Goal: Task Accomplishment & Management: Manage account settings

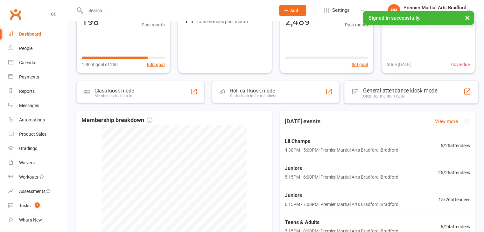
scroll to position [95, 0]
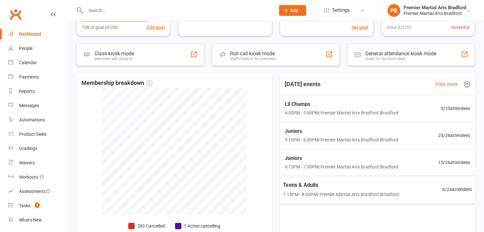
click at [396, 193] on span "7:15PM - 8:00PM | Premier Martial Arts [GEOGRAPHIC_DATA] | [GEOGRAPHIC_DATA]" at bounding box center [341, 194] width 116 height 7
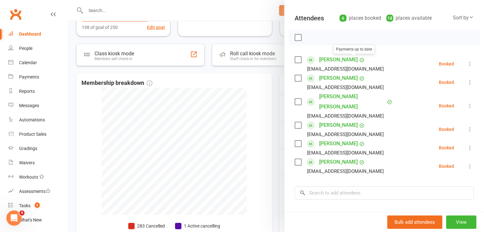
scroll to position [0, 0]
click at [226, 86] on div at bounding box center [275, 116] width 416 height 232
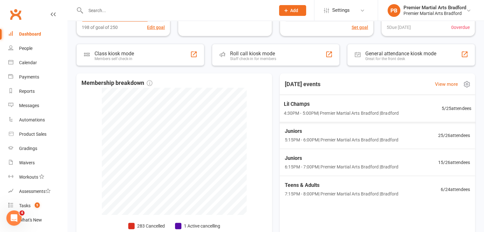
click at [333, 109] on div "Lil Champs 4:30PM - 5:00PM | Premier Martial Arts [GEOGRAPHIC_DATA] | [GEOGRAPH…" at bounding box center [340, 108] width 115 height 17
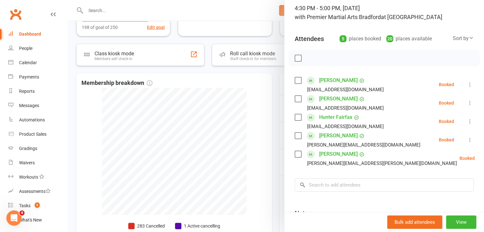
scroll to position [32, 0]
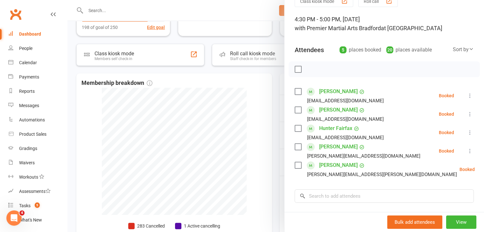
click at [242, 101] on div at bounding box center [275, 116] width 416 height 232
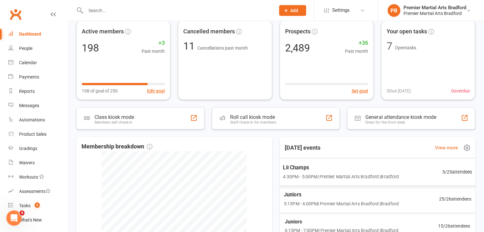
scroll to position [127, 0]
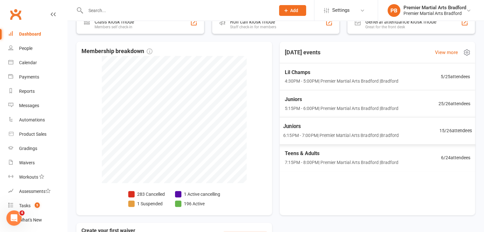
click at [367, 106] on span "5:15PM - 6:00PM | Premier Martial Arts [GEOGRAPHIC_DATA] | [GEOGRAPHIC_DATA]" at bounding box center [341, 108] width 114 height 7
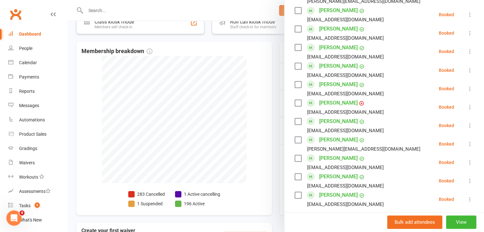
scroll to position [382, 0]
click at [244, 80] on div at bounding box center [275, 116] width 416 height 232
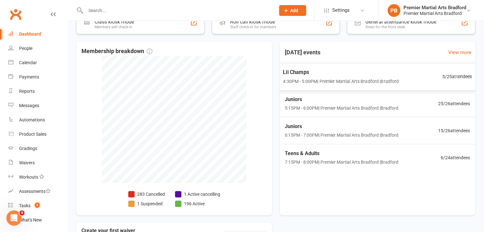
click at [380, 78] on span "4:30PM - 5:00PM | Premier Martial Arts [GEOGRAPHIC_DATA] | [GEOGRAPHIC_DATA]" at bounding box center [341, 81] width 116 height 7
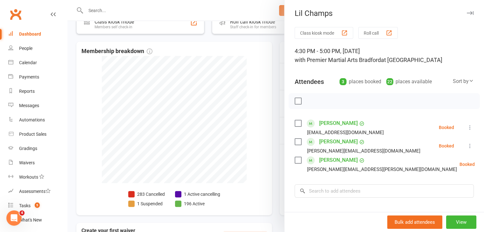
click at [234, 61] on div at bounding box center [275, 116] width 416 height 232
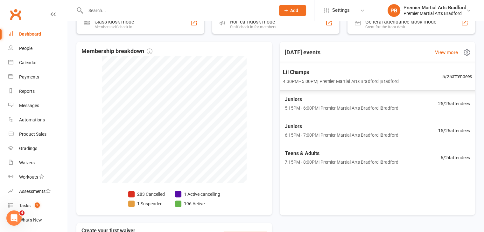
click at [365, 81] on span "4:30PM - 5:00PM | Premier Martial Arts [GEOGRAPHIC_DATA] | [GEOGRAPHIC_DATA]" at bounding box center [341, 81] width 116 height 7
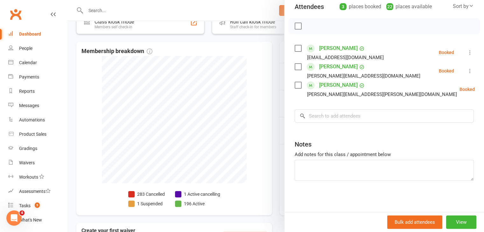
scroll to position [0, 0]
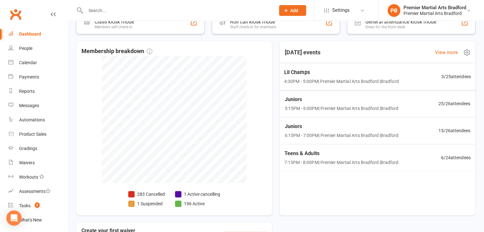
click at [391, 81] on span "4:30PM - 5:00PM | Premier Martial Arts [GEOGRAPHIC_DATA] | [GEOGRAPHIC_DATA]" at bounding box center [341, 81] width 114 height 7
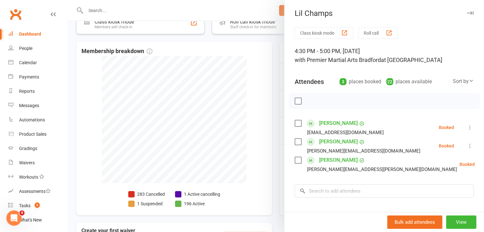
click at [258, 68] on div at bounding box center [275, 116] width 416 height 232
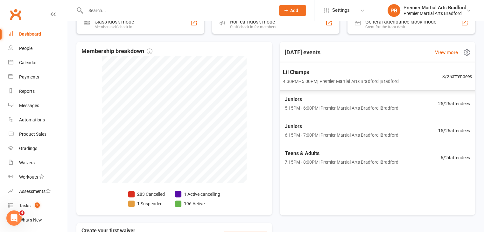
click at [349, 78] on span "4:30PM - 5:00PM | Premier Martial Arts [GEOGRAPHIC_DATA] | [GEOGRAPHIC_DATA]" at bounding box center [341, 81] width 116 height 7
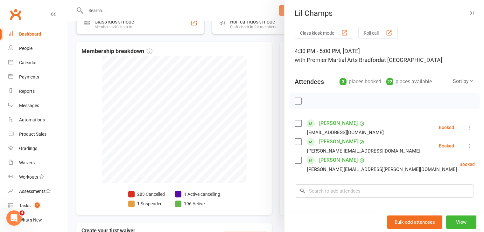
click at [150, 61] on div at bounding box center [275, 116] width 416 height 232
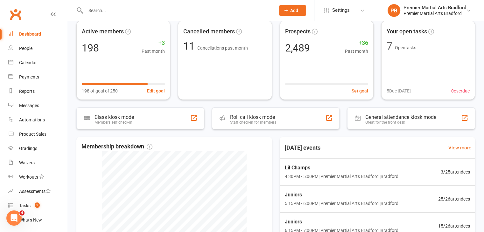
scroll to position [159, 0]
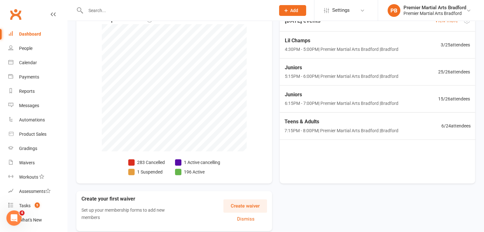
click at [331, 130] on span "7:15PM - 8:00PM | Premier Martial Arts [GEOGRAPHIC_DATA] | [GEOGRAPHIC_DATA]" at bounding box center [341, 130] width 114 height 7
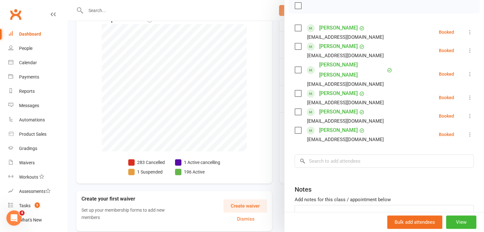
scroll to position [64, 0]
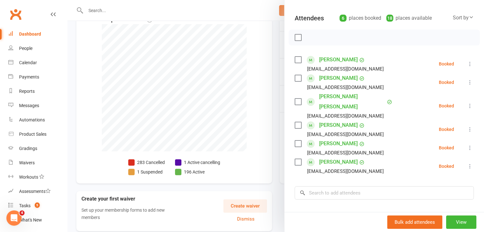
click at [258, 89] on div at bounding box center [275, 116] width 416 height 232
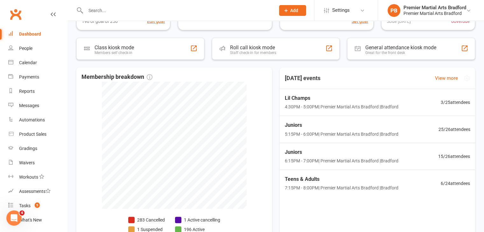
scroll to position [95, 0]
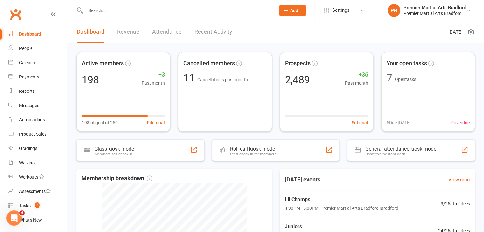
click at [89, 10] on input "text" at bounding box center [177, 10] width 187 height 9
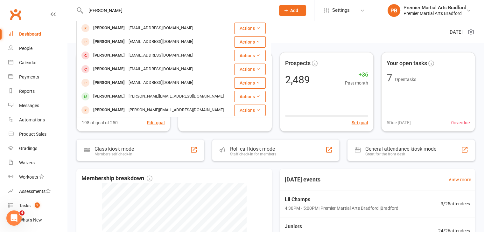
type input "rosie davies"
click at [69, 195] on div "Active members 198 +3 Past month 198 of goal of 250 Edit goal Cancelled members…" at bounding box center [275, 220] width 416 height 355
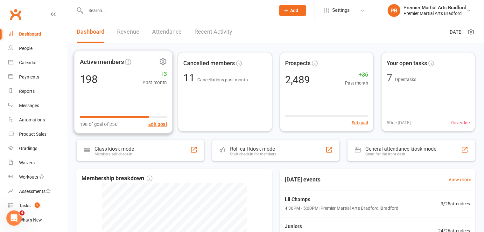
click at [132, 85] on div "198 +3 Past month" at bounding box center [123, 79] width 87 height 14
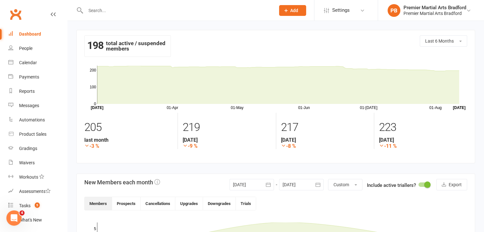
click at [32, 33] on div "Dashboard" at bounding box center [30, 33] width 22 height 5
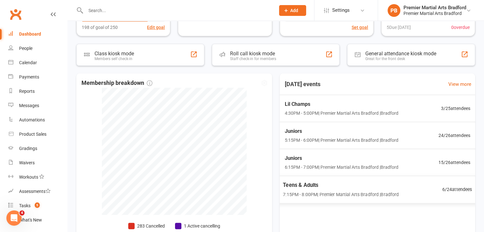
scroll to position [64, 0]
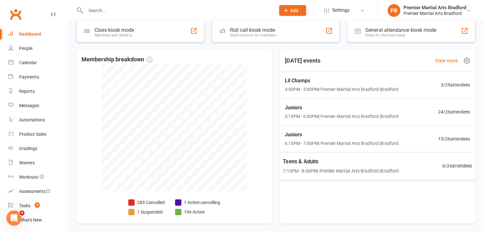
scroll to position [126, 0]
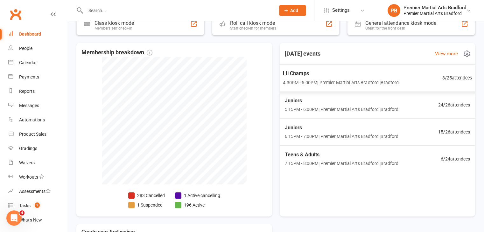
click at [337, 80] on span "4:30PM - 5:00PM | Premier Martial Arts [GEOGRAPHIC_DATA] | [GEOGRAPHIC_DATA]" at bounding box center [341, 82] width 116 height 7
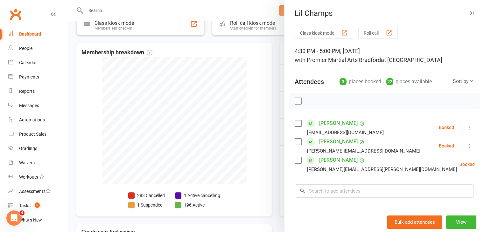
click at [249, 75] on div at bounding box center [275, 116] width 416 height 232
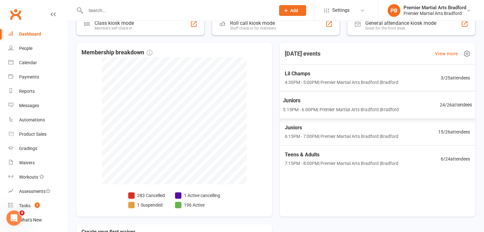
click at [320, 101] on span "Juniors" at bounding box center [341, 100] width 116 height 8
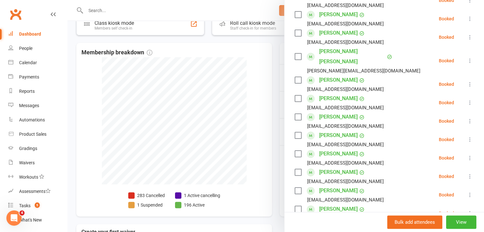
scroll to position [95, 0]
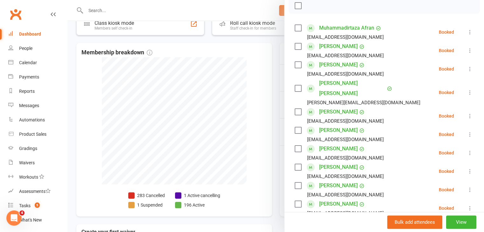
click at [257, 75] on div at bounding box center [275, 116] width 416 height 232
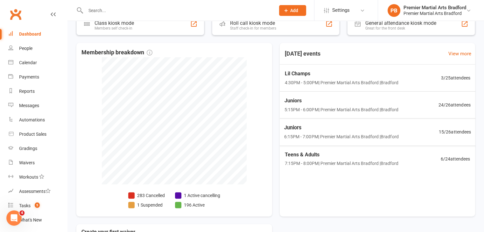
click at [313, 134] on span "6:15PM - 7:00PM | Premier Martial Arts Bradford | Bradford" at bounding box center [341, 136] width 115 height 7
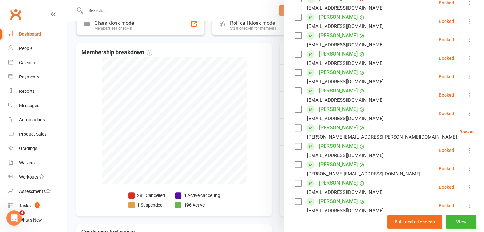
scroll to position [191, 0]
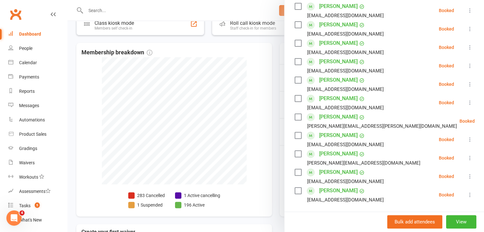
click at [343, 171] on link "Noah Smithson" at bounding box center [338, 172] width 38 height 10
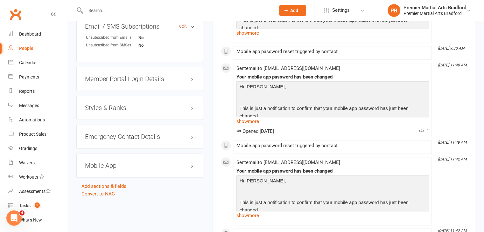
scroll to position [477, 0]
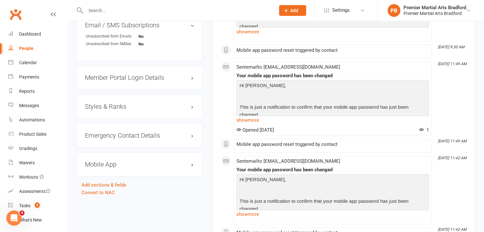
click at [190, 108] on h3 "Styles & Ranks" at bounding box center [139, 106] width 109 height 7
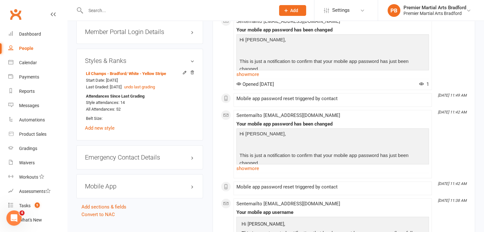
scroll to position [509, 0]
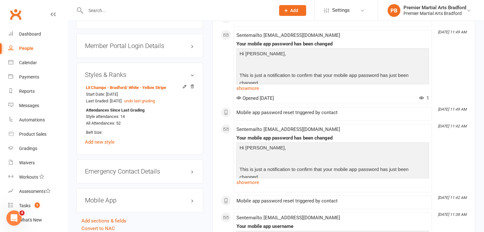
click at [193, 73] on h3 "Styles & Ranks" at bounding box center [139, 74] width 109 height 7
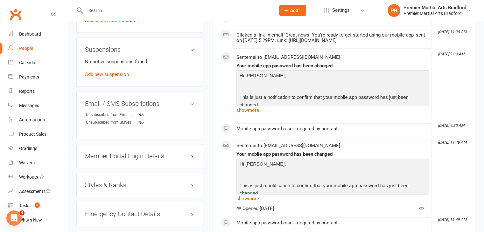
scroll to position [445, 0]
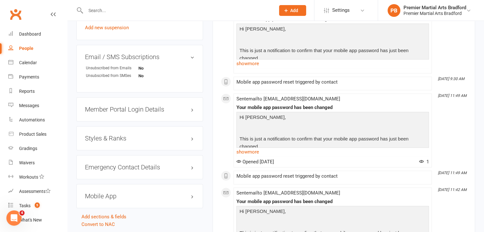
click at [150, 144] on div "Styles & Ranks" at bounding box center [139, 138] width 127 height 24
click at [191, 139] on h3 "Styles & Ranks" at bounding box center [139, 138] width 109 height 7
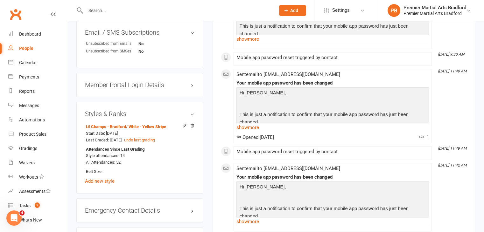
scroll to position [509, 0]
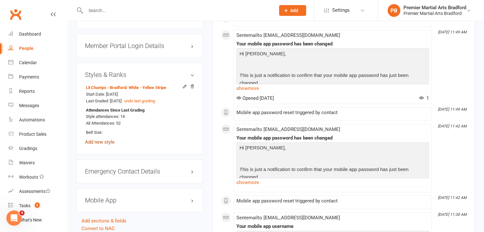
click at [106, 142] on link "Add new style" at bounding box center [100, 142] width 30 height 6
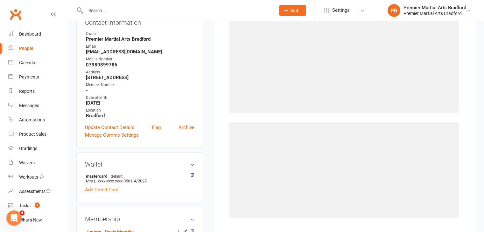
scroll to position [54, 0]
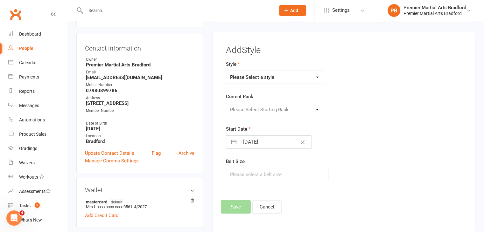
click at [263, 77] on select "Please Select a style Juniors - Bradford Lil Champs - Bradford Teens/Adults - B…" at bounding box center [275, 77] width 99 height 13
select select "2154"
click at [226, 71] on select "Please Select a style Juniors - Bradford Lil Champs - Bradford Teens/Adults - B…" at bounding box center [275, 77] width 99 height 13
click at [269, 108] on select "Please Select Starting Rank White Yellow Orange Purple Blue Green Brown Brown -…" at bounding box center [275, 109] width 99 height 13
select select "22879"
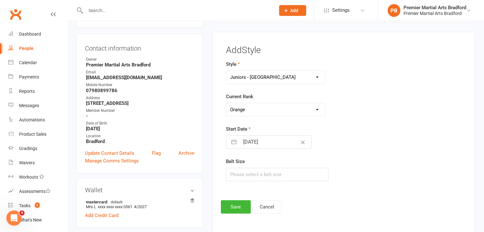
click at [226, 103] on select "Please Select Starting Rank White Yellow Orange Purple Blue Green Brown Brown -…" at bounding box center [275, 109] width 99 height 13
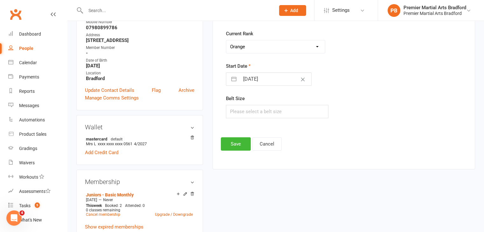
scroll to position [118, 0]
click at [233, 142] on button "Save" at bounding box center [236, 143] width 30 height 13
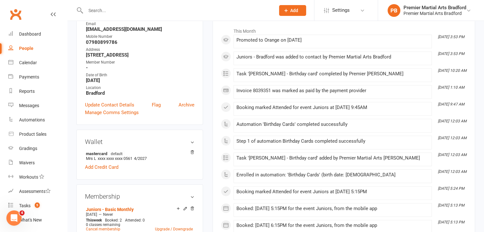
scroll to position [0, 0]
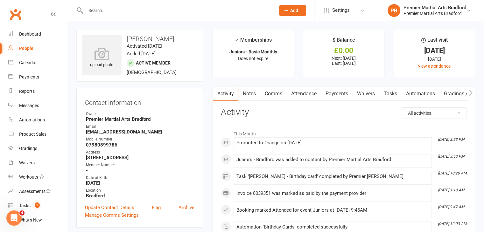
click at [340, 96] on link "Payments" at bounding box center [336, 94] width 31 height 15
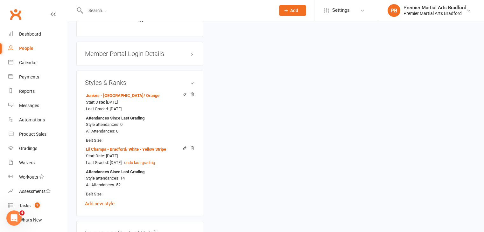
scroll to position [541, 0]
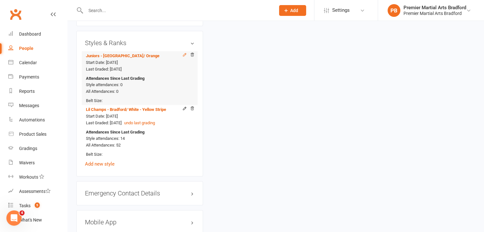
click at [184, 55] on icon at bounding box center [184, 54] width 4 height 4
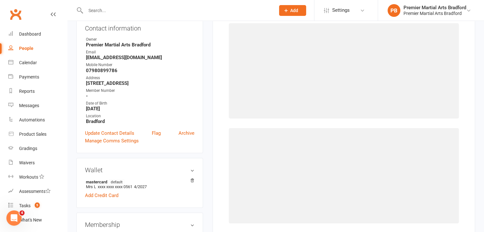
select select "22879"
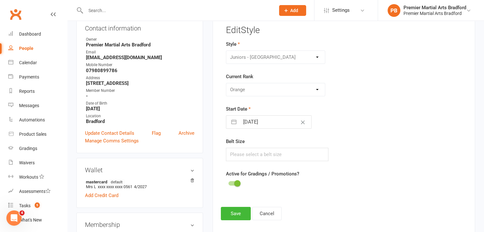
scroll to position [54, 0]
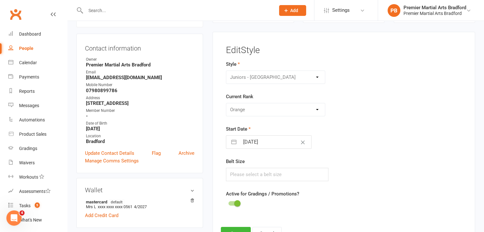
click at [266, 141] on input "12 Aug 2025" at bounding box center [276, 142] width 72 height 13
select select "6"
select select "2025"
select select "7"
select select "2025"
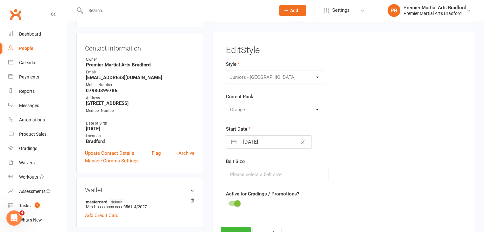
select select "8"
select select "2025"
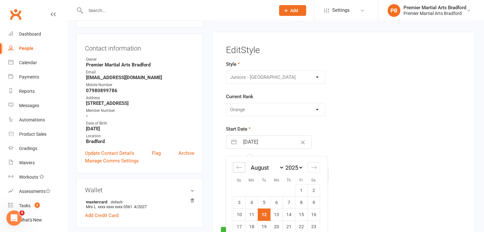
click at [240, 168] on icon "Move backward to switch to the previous month." at bounding box center [239, 167] width 6 height 6
select select "5"
select select "2025"
click at [240, 168] on icon "Move backward to switch to the previous month." at bounding box center [239, 167] width 6 height 6
select select "4"
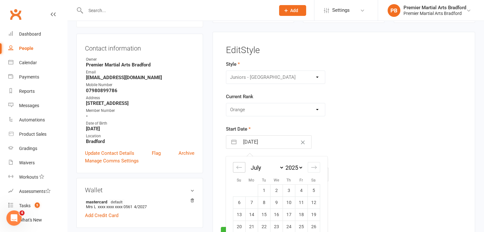
select select "2025"
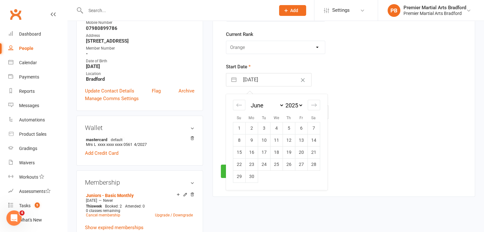
scroll to position [118, 0]
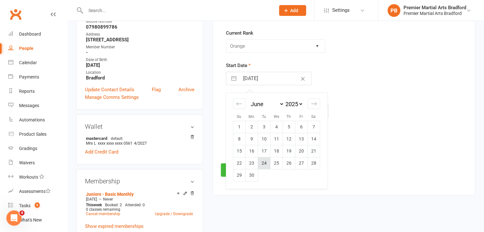
click at [264, 166] on td "24" at bounding box center [264, 163] width 12 height 12
type input "24 Jun 2025"
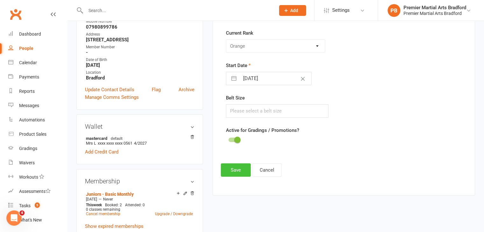
click at [237, 172] on button "Save" at bounding box center [236, 170] width 30 height 13
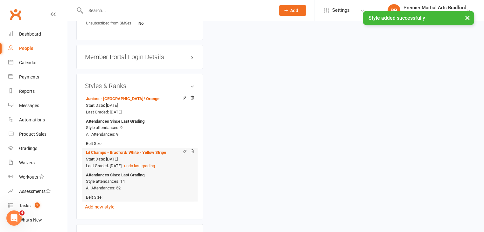
scroll to position [532, 0]
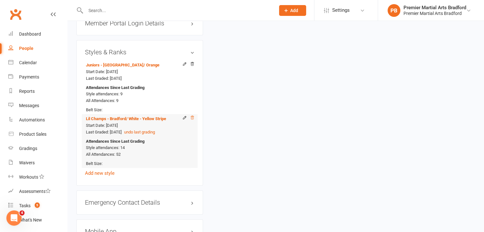
click at [192, 119] on icon at bounding box center [192, 117] width 3 height 3
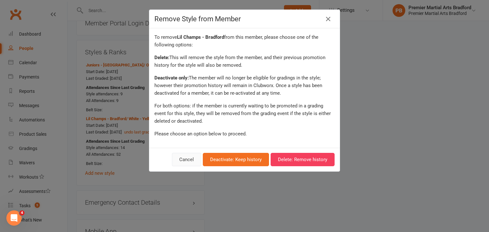
click at [192, 162] on button "Cancel" at bounding box center [186, 159] width 29 height 13
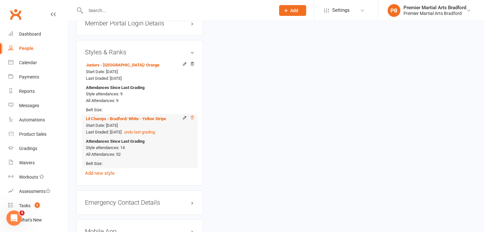
click at [193, 118] on icon at bounding box center [192, 117] width 4 height 4
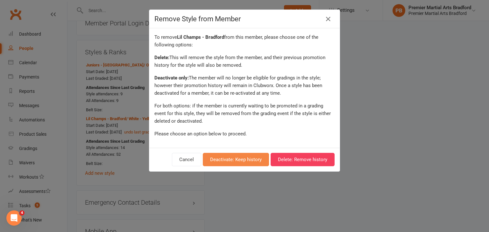
click at [241, 161] on button "Deactivate: Keep history" at bounding box center [236, 159] width 66 height 13
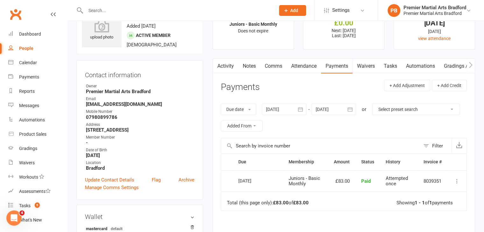
scroll to position [0, 0]
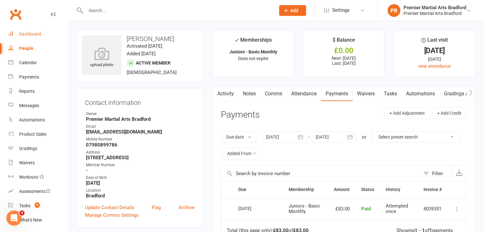
click at [38, 33] on div "Dashboard" at bounding box center [30, 33] width 22 height 5
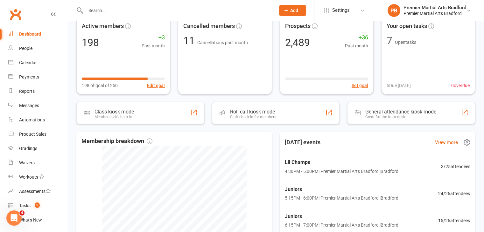
scroll to position [64, 0]
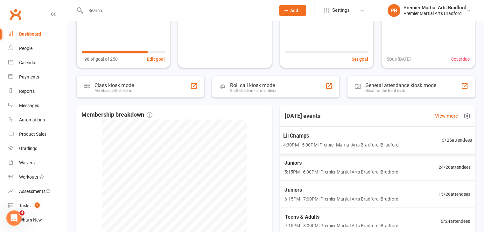
click at [333, 142] on span "4:30PM - 5:00PM | Premier Martial Arts [GEOGRAPHIC_DATA] | [GEOGRAPHIC_DATA]" at bounding box center [340, 144] width 115 height 7
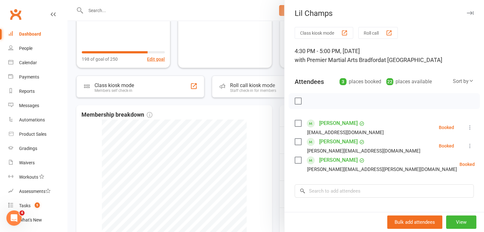
click at [246, 134] on div at bounding box center [275, 116] width 416 height 232
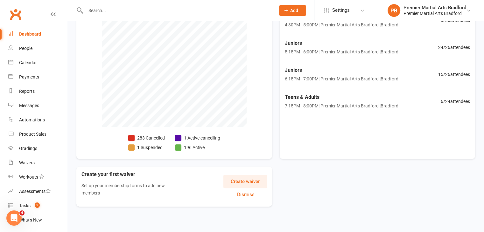
scroll to position [56, 0]
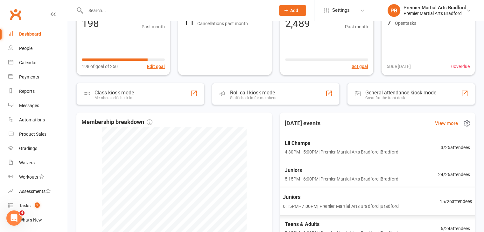
click at [408, 203] on div "Juniors 6:15PM - 7:00PM | Premier Martial Arts Bradford | Bradford 15 / 26 atte…" at bounding box center [377, 202] width 205 height 28
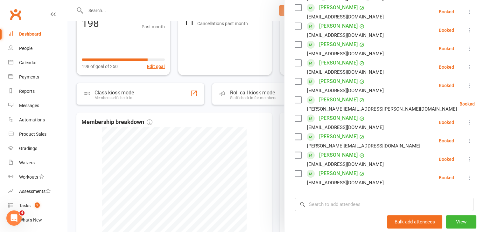
scroll to position [223, 0]
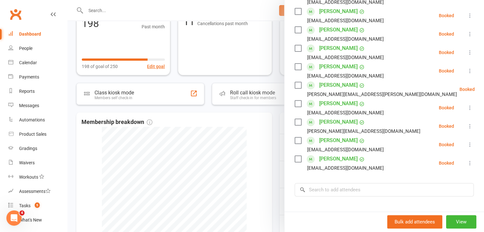
click at [246, 128] on div at bounding box center [275, 116] width 416 height 232
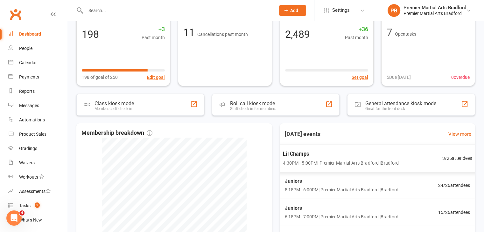
scroll to position [56, 0]
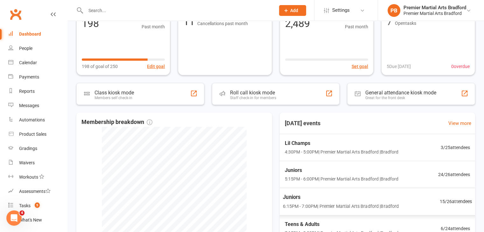
click at [344, 208] on span "6:15PM - 7:00PM | Premier Martial Arts Bradford | Bradford" at bounding box center [341, 206] width 116 height 7
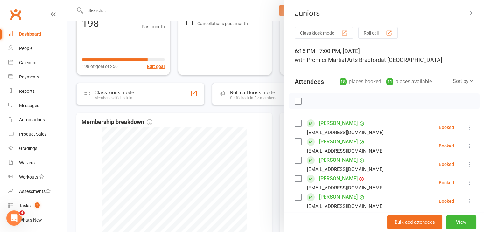
click at [259, 138] on div at bounding box center [275, 116] width 416 height 232
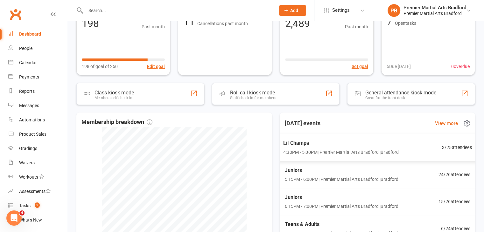
scroll to position [152, 0]
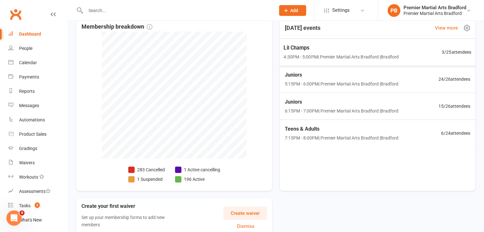
click at [322, 51] on span "Lil Champs" at bounding box center [340, 48] width 115 height 8
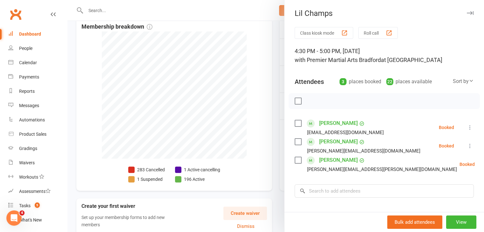
click at [296, 123] on label at bounding box center [298, 123] width 6 height 6
click at [295, 161] on label at bounding box center [298, 160] width 6 height 6
click at [313, 102] on button "button" at bounding box center [312, 101] width 11 height 11
click at [296, 141] on label at bounding box center [298, 142] width 6 height 6
drag, startPoint x: 311, startPoint y: 101, endPoint x: 280, endPoint y: 34, distance: 73.9
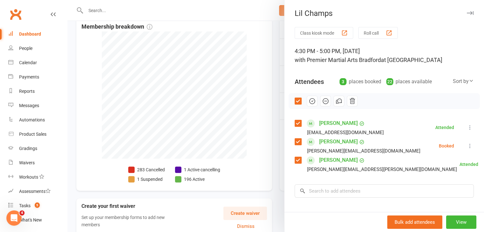
click at [311, 101] on icon "button" at bounding box center [312, 101] width 7 height 7
click at [326, 192] on input "search" at bounding box center [384, 191] width 179 height 13
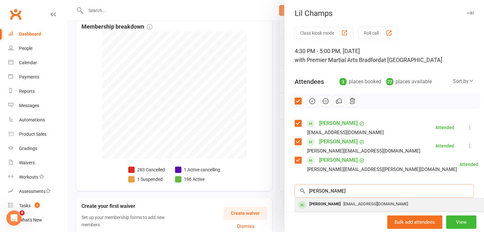
type input "hugo"
click at [326, 206] on div "Hugo Fairfax" at bounding box center [325, 204] width 37 height 9
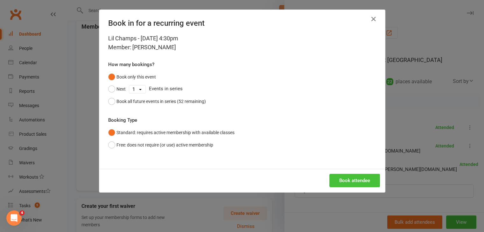
click at [349, 178] on button "Book attendee" at bounding box center [354, 180] width 51 height 13
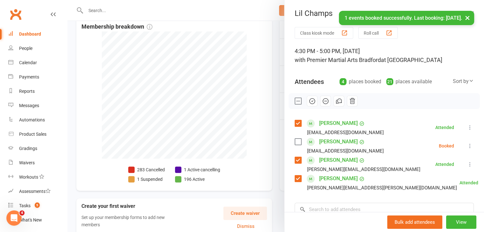
click at [295, 140] on label at bounding box center [298, 142] width 6 height 6
drag, startPoint x: 313, startPoint y: 99, endPoint x: 275, endPoint y: 35, distance: 75.0
click at [313, 100] on button "button" at bounding box center [312, 101] width 11 height 11
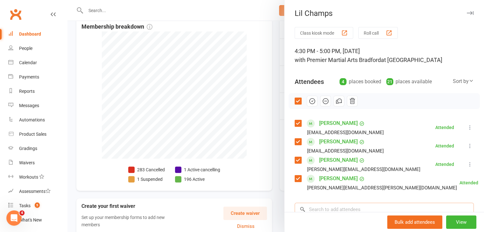
click at [323, 210] on input "search" at bounding box center [384, 209] width 179 height 13
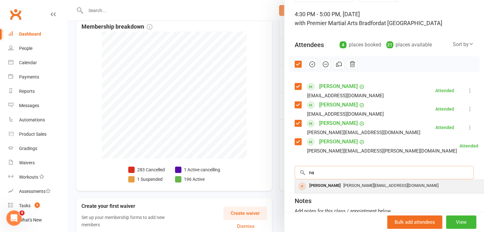
scroll to position [64, 0]
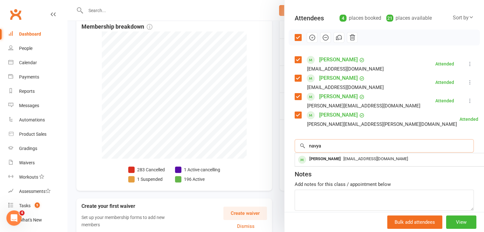
type input "navya"
click at [343, 158] on span "Bhawanasuman@yahoo.com" at bounding box center [375, 159] width 65 height 5
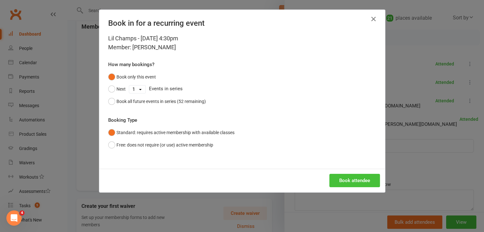
click at [343, 181] on button "Book attendee" at bounding box center [354, 180] width 51 height 13
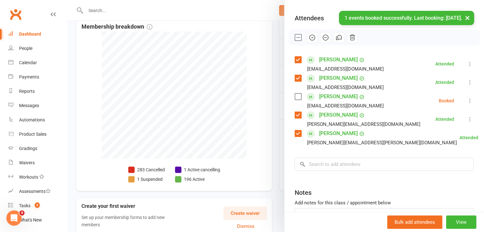
click at [295, 98] on label at bounding box center [298, 97] width 6 height 6
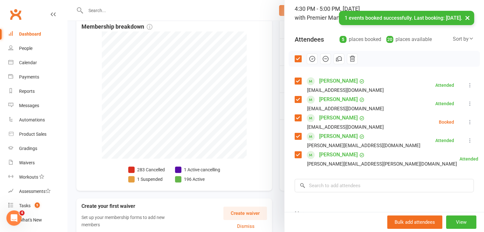
scroll to position [32, 0]
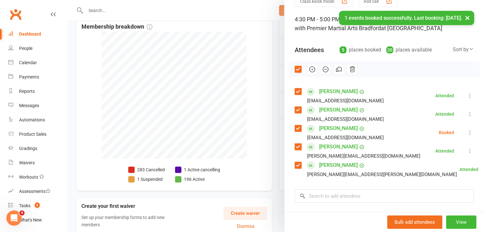
drag, startPoint x: 308, startPoint y: 69, endPoint x: 271, endPoint y: 35, distance: 50.2
click at [309, 70] on icon "button" at bounding box center [312, 69] width 7 height 7
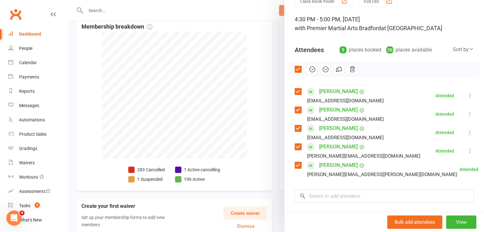
scroll to position [0, 0]
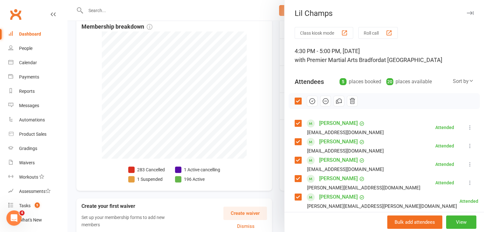
click at [254, 169] on div at bounding box center [275, 116] width 416 height 232
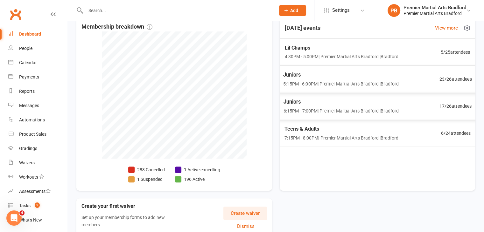
click at [308, 81] on span "5:15PM - 6:00PM | Premier Martial Arts [GEOGRAPHIC_DATA] | [GEOGRAPHIC_DATA]" at bounding box center [340, 83] width 115 height 7
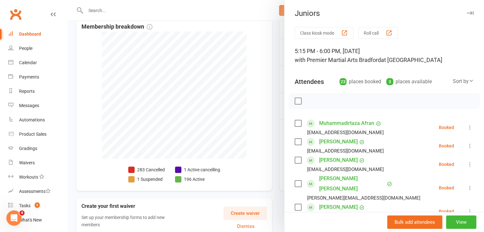
click at [157, 73] on div at bounding box center [275, 116] width 416 height 232
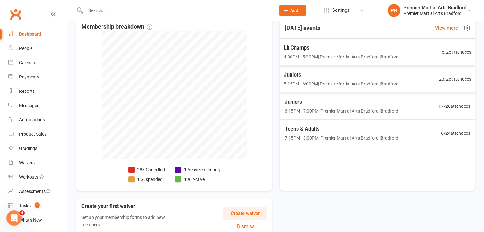
click at [338, 56] on span "4:30PM - 5:00PM | Premier Martial Arts [GEOGRAPHIC_DATA] | [GEOGRAPHIC_DATA]" at bounding box center [340, 56] width 115 height 7
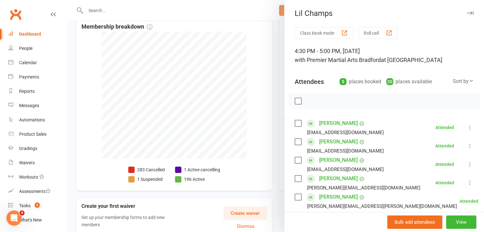
drag, startPoint x: 252, startPoint y: 92, endPoint x: 278, endPoint y: 130, distance: 46.3
click at [252, 92] on div at bounding box center [275, 116] width 416 height 232
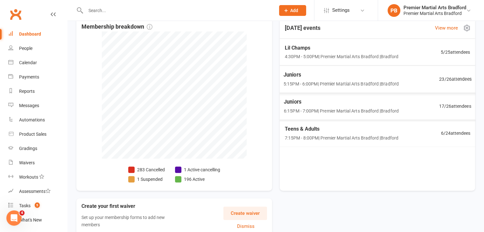
click at [314, 84] on span "5:15PM - 6:00PM | Premier Martial Arts [GEOGRAPHIC_DATA] | [GEOGRAPHIC_DATA]" at bounding box center [340, 83] width 115 height 7
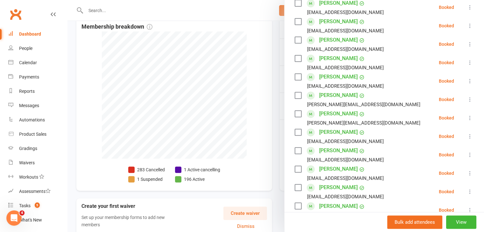
scroll to position [64, 0]
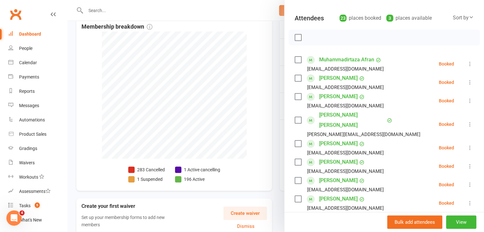
click at [264, 46] on div at bounding box center [275, 116] width 416 height 232
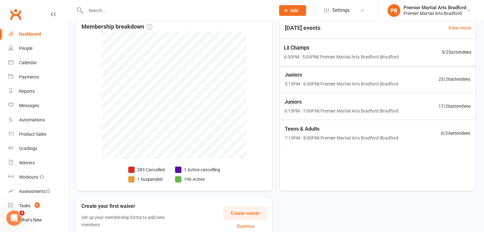
click at [317, 52] on div "Lil Champs 4:30PM - 5:00PM | Premier Martial Arts [GEOGRAPHIC_DATA] | [GEOGRAPH…" at bounding box center [340, 52] width 115 height 17
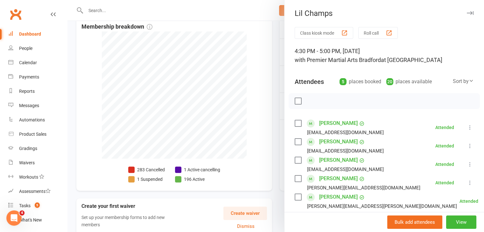
click at [332, 161] on link "Navya Kaur" at bounding box center [338, 160] width 38 height 10
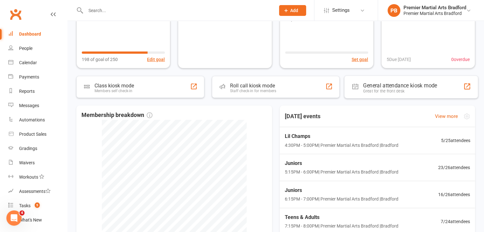
scroll to position [64, 0]
click at [357, 144] on span "4:30PM - 5:00PM | Premier Martial Arts [GEOGRAPHIC_DATA] | [GEOGRAPHIC_DATA]" at bounding box center [341, 144] width 114 height 7
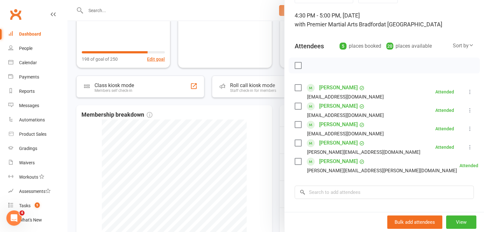
scroll to position [0, 0]
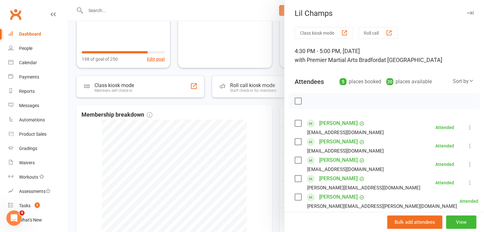
click at [257, 127] on div at bounding box center [275, 116] width 416 height 232
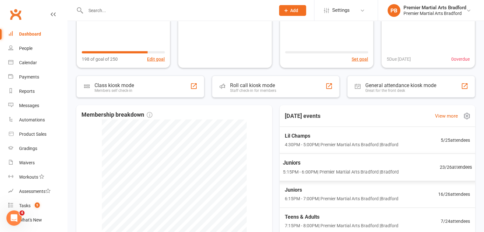
click at [316, 172] on span "5:15PM - 6:00PM | Premier Martial Arts [GEOGRAPHIC_DATA] | [GEOGRAPHIC_DATA]" at bounding box center [341, 171] width 116 height 7
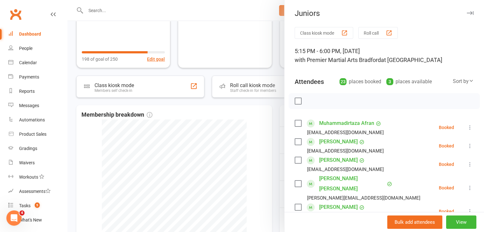
drag, startPoint x: 249, startPoint y: 115, endPoint x: 252, endPoint y: 113, distance: 3.9
click at [250, 114] on div at bounding box center [275, 116] width 416 height 232
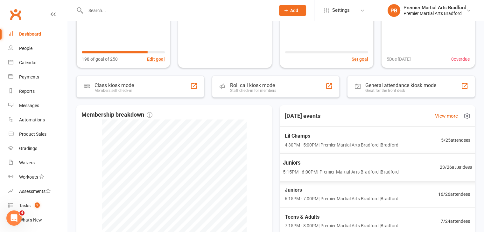
click at [295, 167] on div "Juniors 5:15PM - 6:00PM | Premier Martial Arts Bradford | Bradford" at bounding box center [341, 167] width 116 height 17
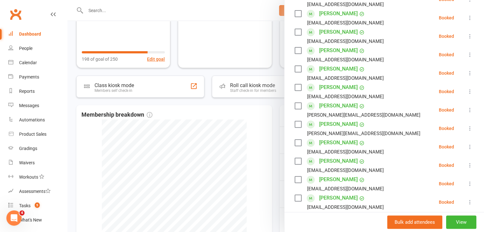
scroll to position [255, 0]
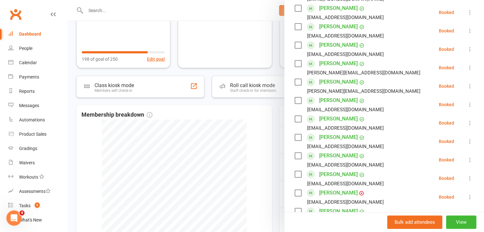
click at [295, 116] on label at bounding box center [298, 119] width 6 height 6
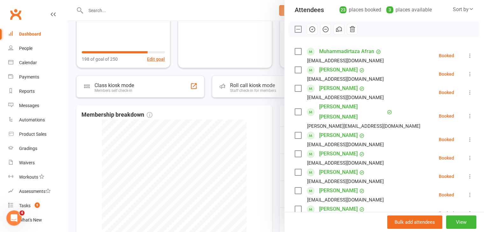
scroll to position [32, 0]
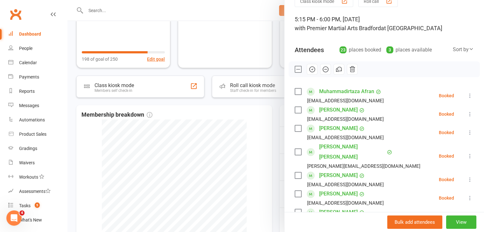
click at [295, 149] on label at bounding box center [298, 152] width 6 height 6
click at [309, 68] on icon "button" at bounding box center [312, 69] width 7 height 7
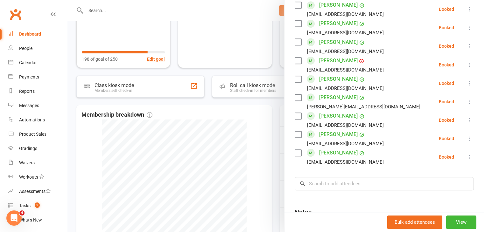
scroll to position [414, 0]
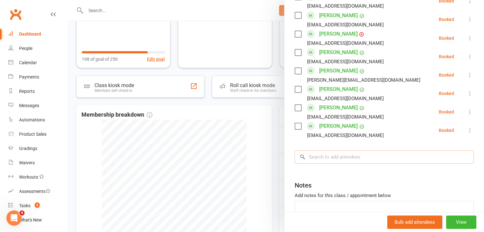
click at [359, 150] on input "search" at bounding box center [384, 156] width 179 height 13
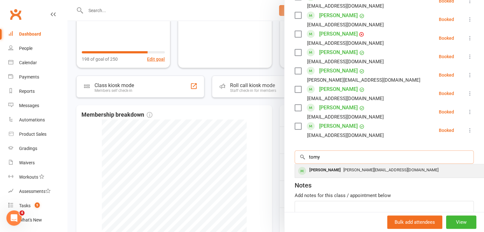
type input "tomy"
click at [356, 166] on div "danny-lee83@live.co.uk" at bounding box center [389, 170] width 185 height 9
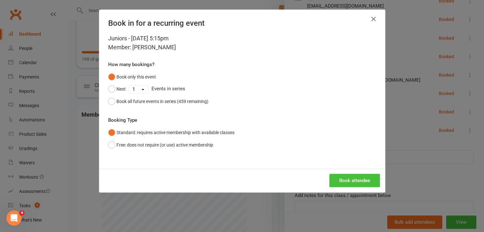
click at [366, 180] on button "Book attendee" at bounding box center [354, 180] width 51 height 13
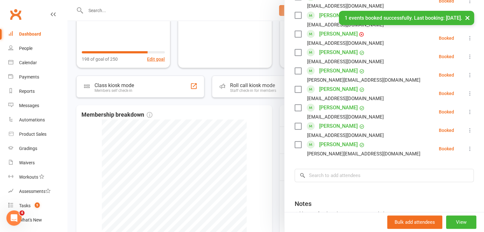
click at [295, 142] on label at bounding box center [298, 145] width 6 height 6
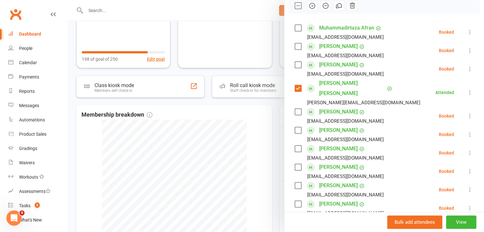
scroll to position [32, 0]
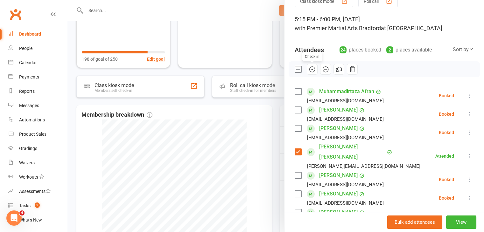
click at [309, 69] on icon "button" at bounding box center [312, 69] width 7 height 7
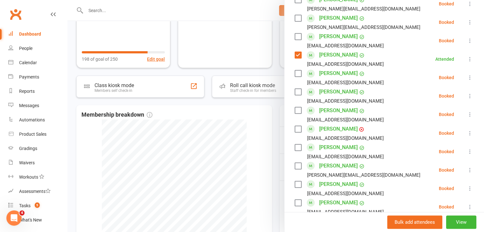
scroll to position [318, 0]
click at [297, 108] on label at bounding box center [298, 111] width 6 height 6
click at [297, 89] on label at bounding box center [298, 92] width 6 height 6
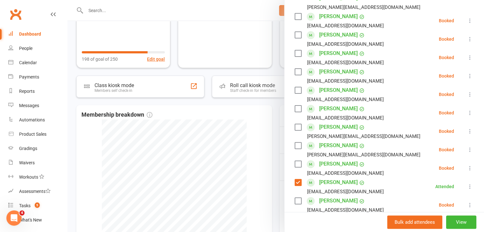
scroll to position [95, 0]
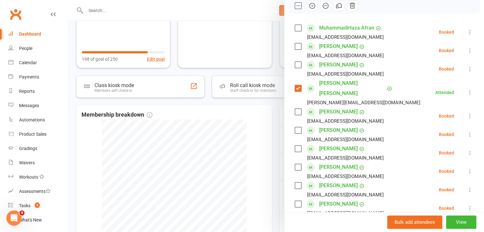
click at [312, 7] on icon "button" at bounding box center [311, 5] width 5 height 5
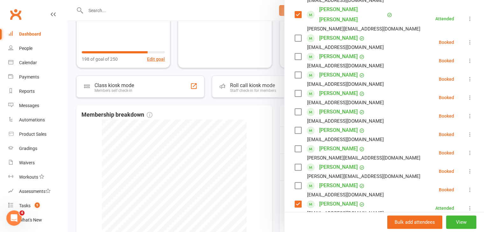
scroll to position [159, 0]
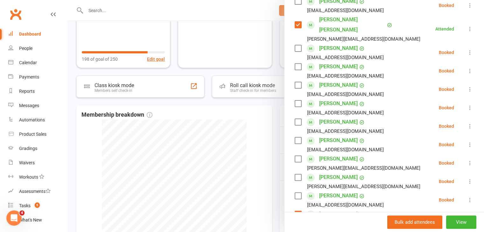
drag, startPoint x: 295, startPoint y: 93, endPoint x: 345, endPoint y: 119, distance: 56.3
click at [296, 101] on label at bounding box center [298, 104] width 6 height 6
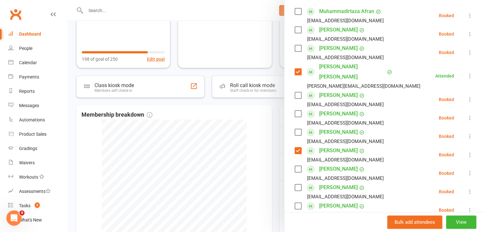
scroll to position [64, 0]
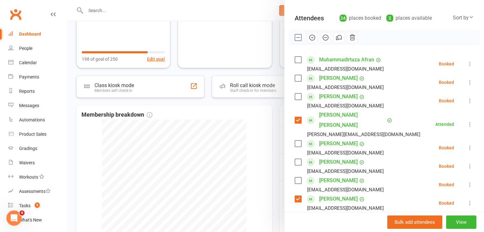
click at [311, 38] on icon "button" at bounding box center [312, 37] width 7 height 7
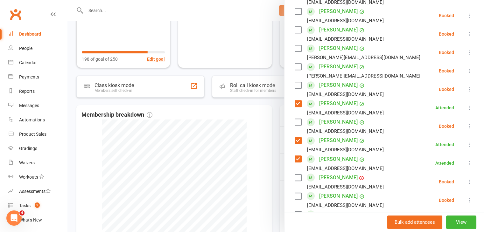
scroll to position [255, 0]
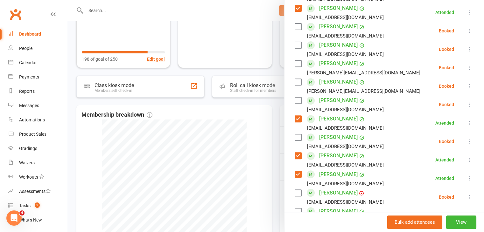
click at [296, 79] on label at bounding box center [298, 82] width 6 height 6
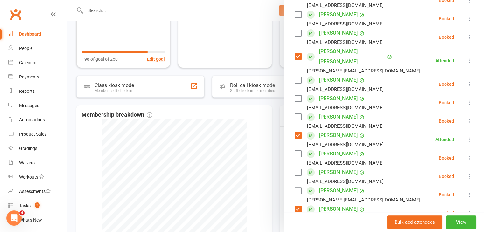
scroll to position [0, 0]
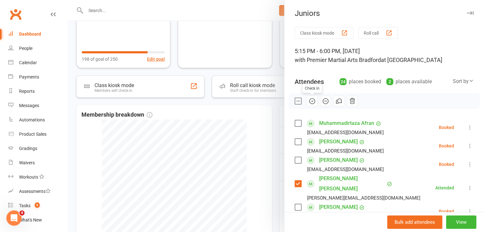
click at [310, 100] on icon "button" at bounding box center [312, 101] width 7 height 7
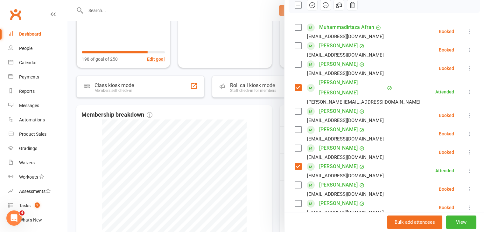
scroll to position [64, 0]
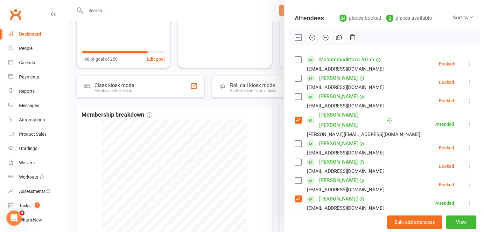
click at [296, 97] on label at bounding box center [298, 97] width 6 height 6
click at [310, 38] on icon "button" at bounding box center [312, 37] width 7 height 7
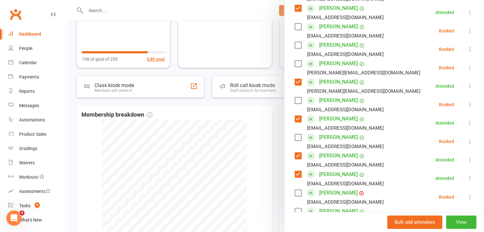
scroll to position [382, 0]
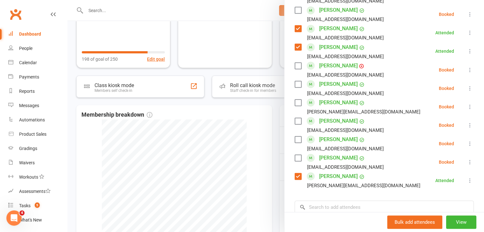
click at [296, 155] on label at bounding box center [298, 158] width 6 height 6
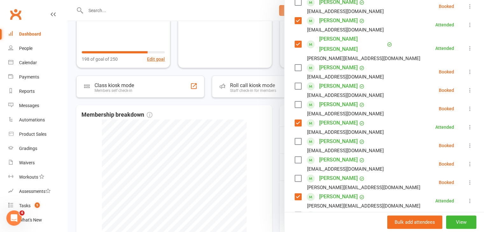
scroll to position [95, 0]
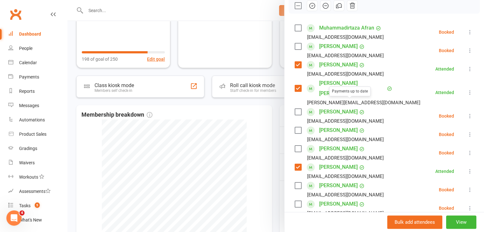
click at [309, 7] on icon "button" at bounding box center [312, 5] width 7 height 7
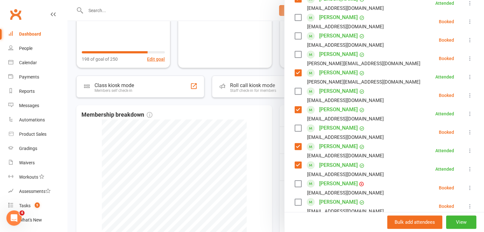
scroll to position [255, 0]
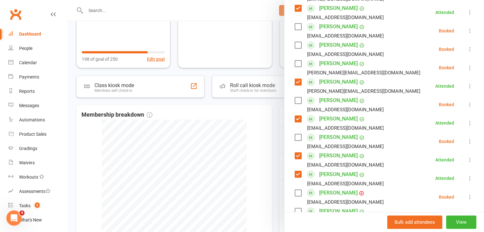
click at [295, 60] on label at bounding box center [298, 63] width 6 height 6
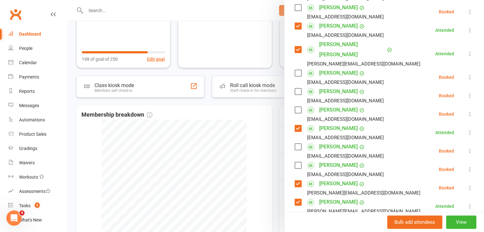
scroll to position [95, 0]
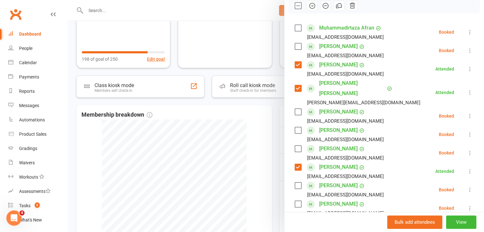
drag, startPoint x: 309, startPoint y: 6, endPoint x: 277, endPoint y: 37, distance: 44.5
click at [309, 7] on icon "button" at bounding box center [312, 5] width 7 height 7
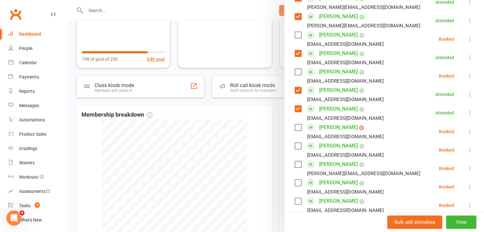
scroll to position [350, 0]
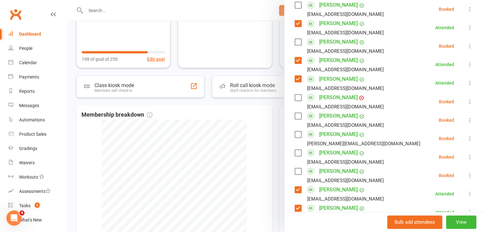
click at [98, 18] on div at bounding box center [275, 116] width 416 height 232
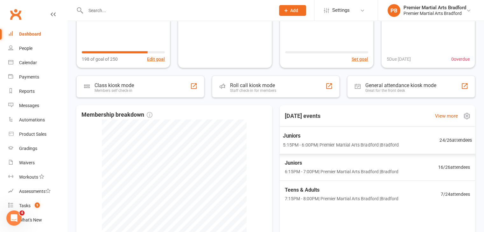
click at [303, 142] on div "Juniors 5:15PM - 6:00PM | Premier Martial Arts Bradford | Bradford" at bounding box center [341, 140] width 116 height 17
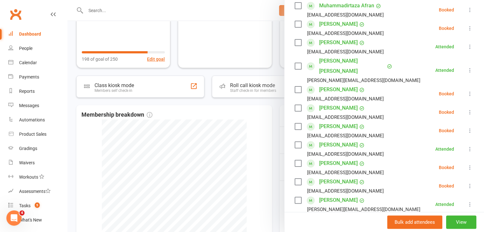
scroll to position [127, 0]
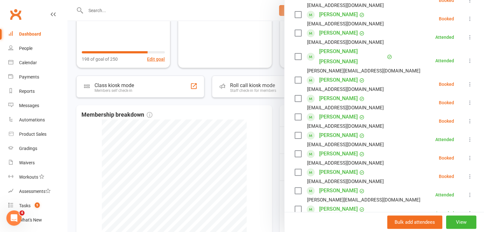
click at [297, 13] on label at bounding box center [298, 14] width 6 height 6
click at [296, 77] on label at bounding box center [298, 80] width 6 height 6
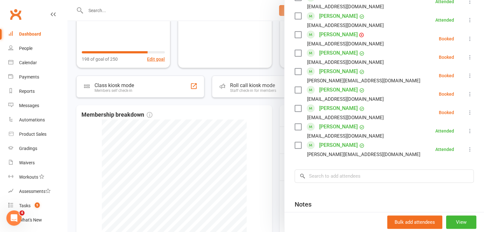
scroll to position [414, 0]
click at [295, 105] on label at bounding box center [298, 108] width 6 height 6
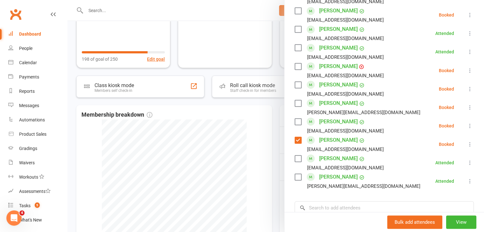
scroll to position [382, 0]
click at [295, 81] on label at bounding box center [298, 84] width 6 height 6
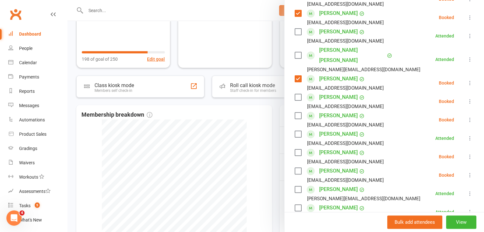
scroll to position [127, 0]
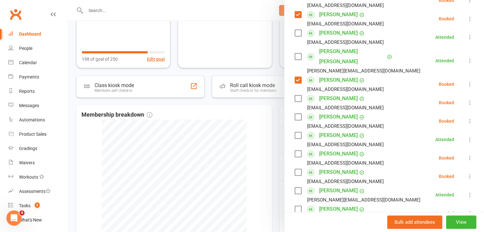
drag, startPoint x: 296, startPoint y: 87, endPoint x: 297, endPoint y: 84, distance: 3.3
click at [296, 95] on label at bounding box center [298, 98] width 6 height 6
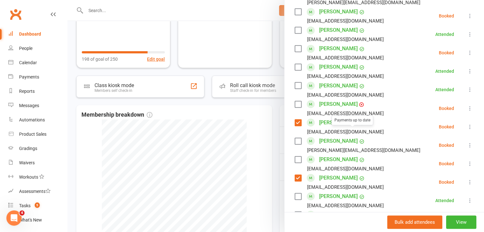
scroll to position [350, 0]
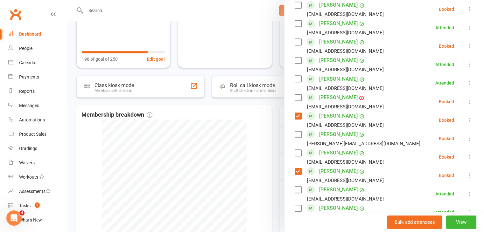
click at [295, 150] on label at bounding box center [298, 153] width 6 height 6
click at [296, 39] on label at bounding box center [298, 42] width 6 height 6
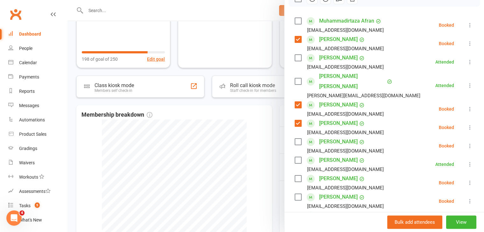
scroll to position [64, 0]
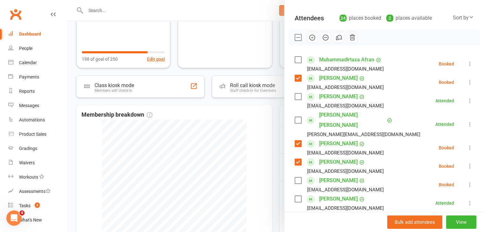
click at [295, 59] on label at bounding box center [298, 60] width 6 height 6
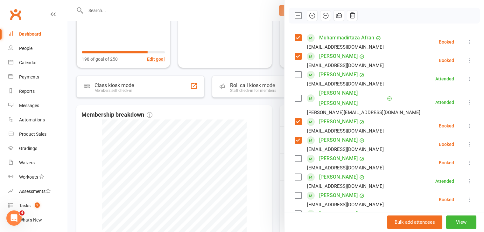
scroll to position [95, 0]
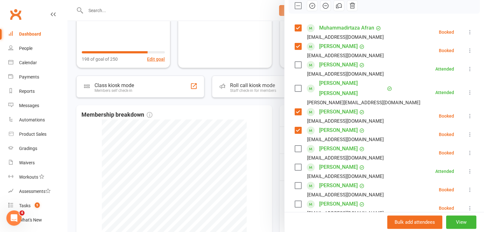
click at [299, 144] on div "Avianna Jalal anatanx@gmail.com" at bounding box center [341, 153] width 92 height 18
click at [297, 146] on label at bounding box center [298, 149] width 6 height 6
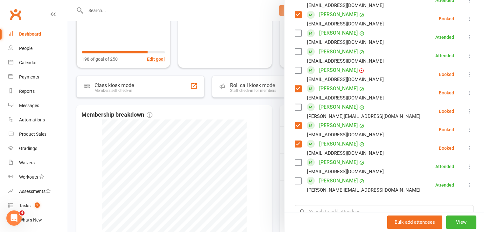
scroll to position [382, 0]
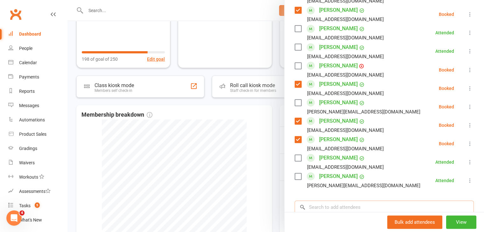
click at [355, 201] on input "search" at bounding box center [384, 207] width 179 height 13
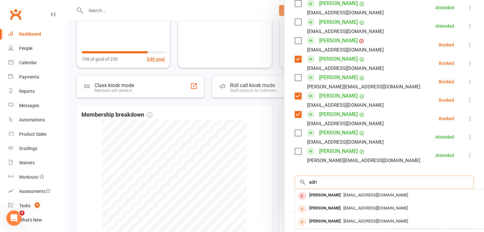
scroll to position [445, 0]
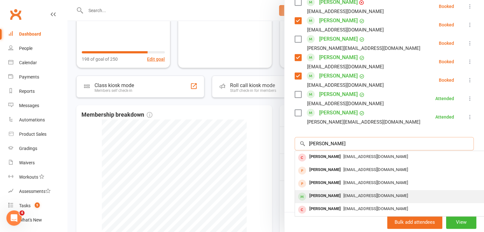
type input "adrian"
click at [374, 193] on span "elham.shamsi@outlook.com" at bounding box center [375, 195] width 65 height 5
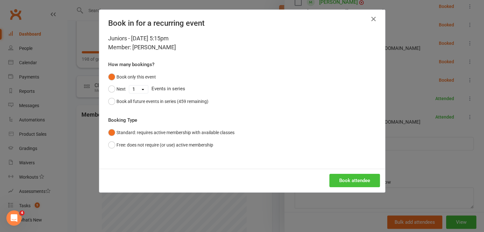
click at [357, 181] on button "Book attendee" at bounding box center [354, 180] width 51 height 13
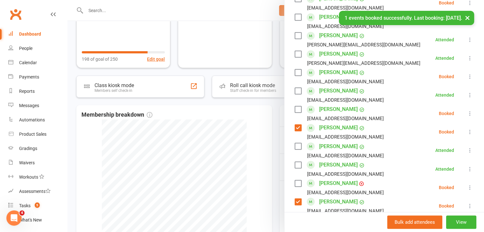
scroll to position [273, 0]
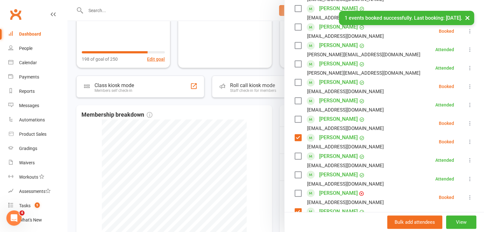
click at [295, 116] on label at bounding box center [298, 119] width 6 height 6
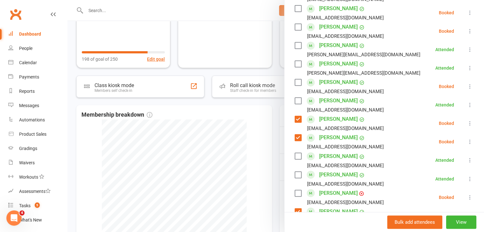
click at [295, 190] on label at bounding box center [298, 193] width 6 height 6
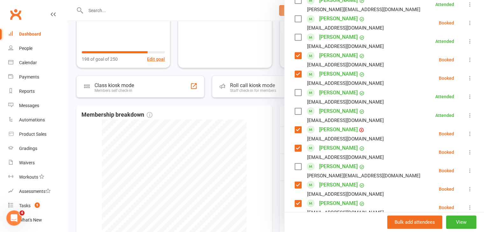
scroll to position [304, 0]
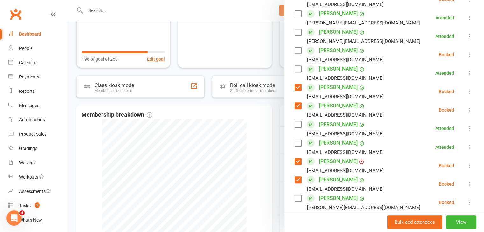
drag, startPoint x: 296, startPoint y: 188, endPoint x: 312, endPoint y: 187, distance: 15.9
click at [297, 195] on label at bounding box center [298, 198] width 6 height 6
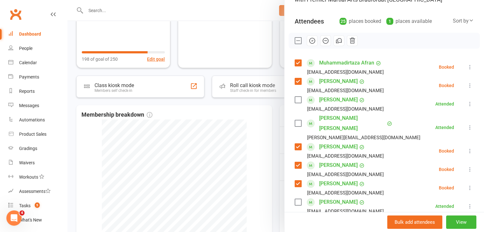
scroll to position [0, 0]
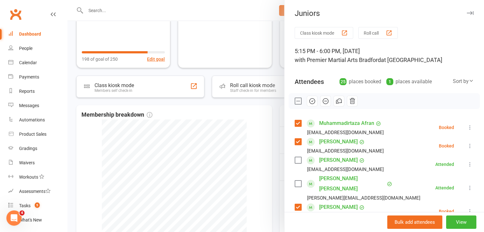
click at [309, 101] on icon "button" at bounding box center [312, 101] width 7 height 7
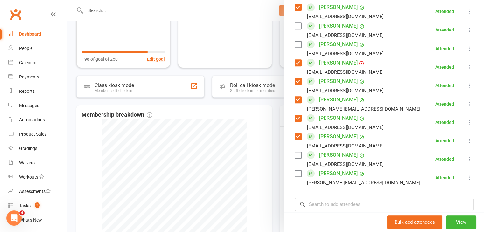
scroll to position [414, 0]
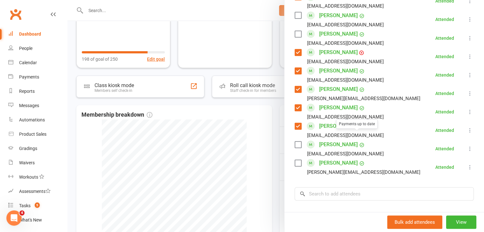
click at [237, 135] on div at bounding box center [275, 116] width 416 height 232
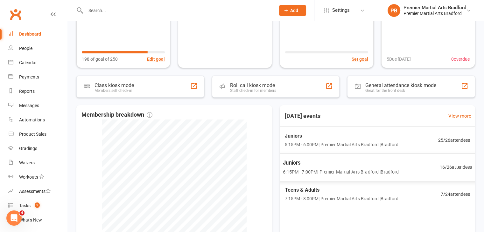
click at [358, 169] on span "6:15PM - 7:00PM | Premier Martial Arts Bradford | Bradford" at bounding box center [341, 171] width 116 height 7
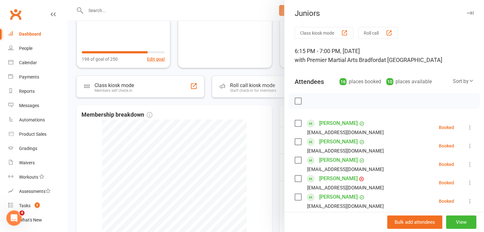
scroll to position [64, 0]
